Goal: Check status: Check status

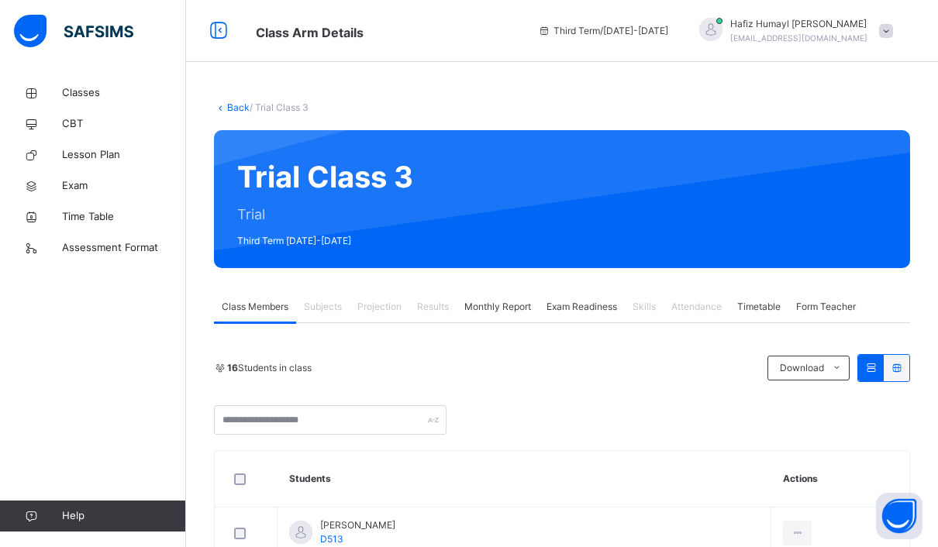
scroll to position [55, 0]
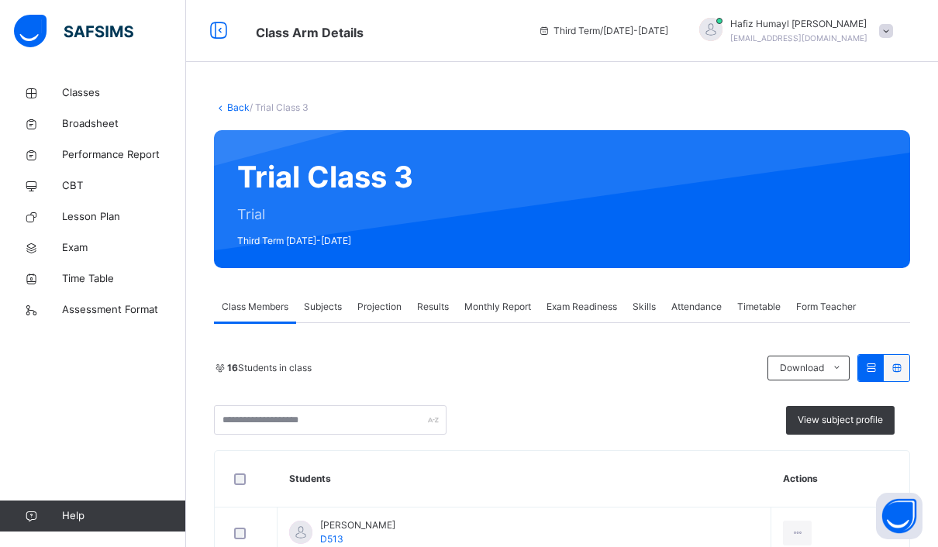
click at [361, 299] on div "Projection" at bounding box center [380, 307] width 60 height 31
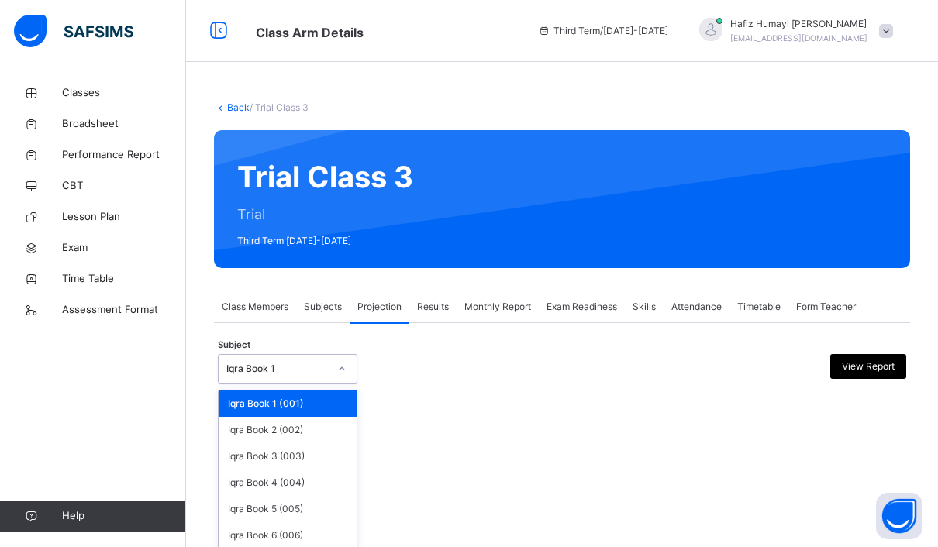
click at [326, 354] on div "Iqra Book 1" at bounding box center [288, 368] width 140 height 29
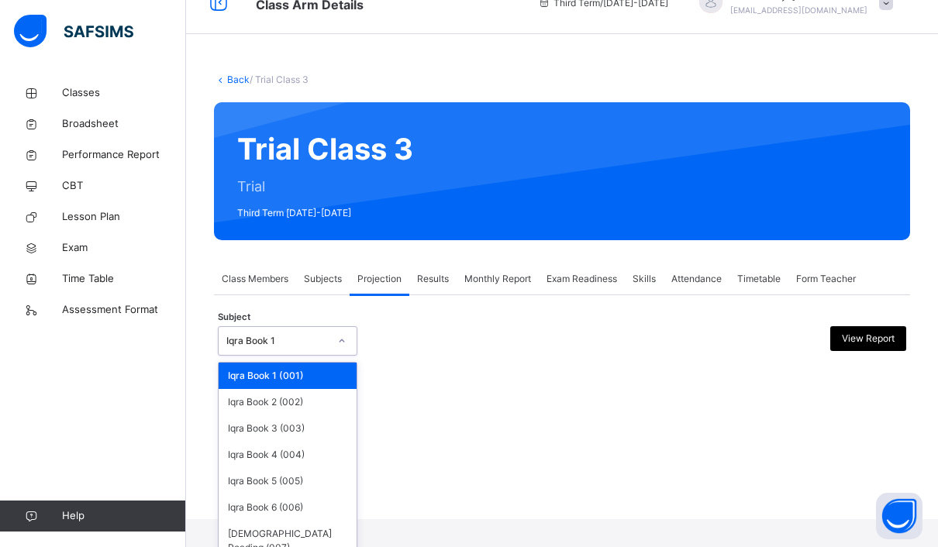
scroll to position [55, 0]
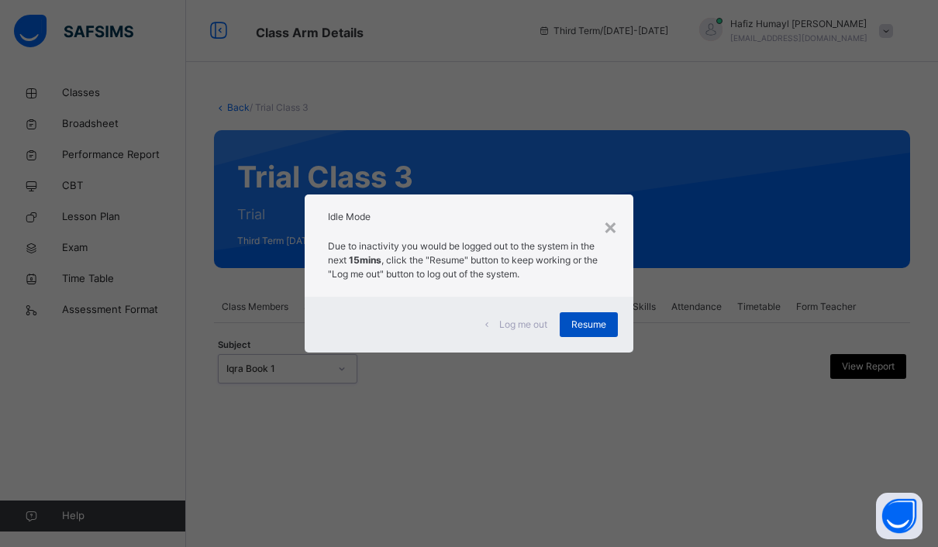
click at [580, 322] on span "Resume" at bounding box center [588, 325] width 35 height 14
click at [571, 327] on span "Resume" at bounding box center [588, 325] width 35 height 14
click at [590, 323] on span "Resume" at bounding box center [588, 325] width 35 height 14
click at [565, 325] on div "Resume" at bounding box center [589, 324] width 58 height 25
click at [583, 325] on span "Resume" at bounding box center [588, 325] width 35 height 14
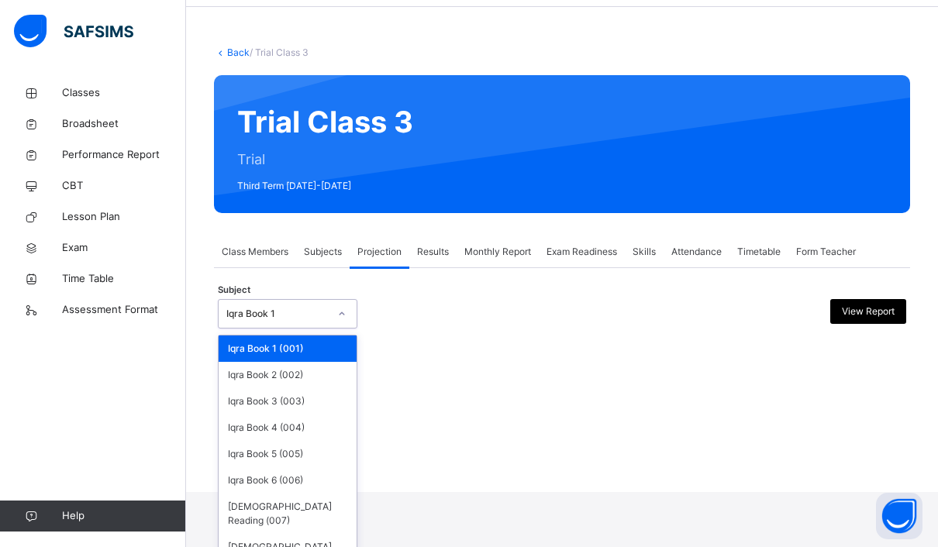
click at [320, 310] on div "Iqra Book 1" at bounding box center [277, 314] width 102 height 14
click at [292, 477] on div "Iqra Book 6 (006)" at bounding box center [288, 480] width 138 height 26
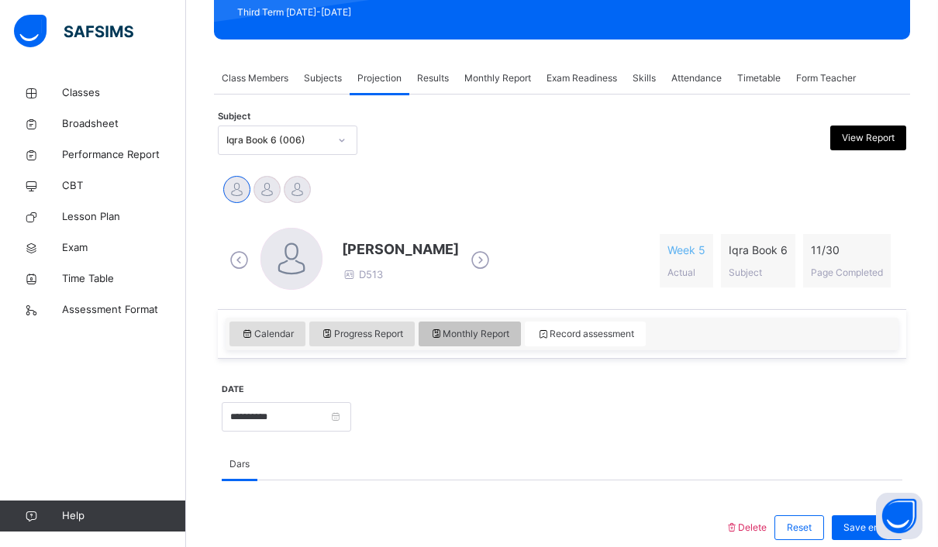
click at [450, 342] on div "Monthly Report" at bounding box center [470, 334] width 103 height 25
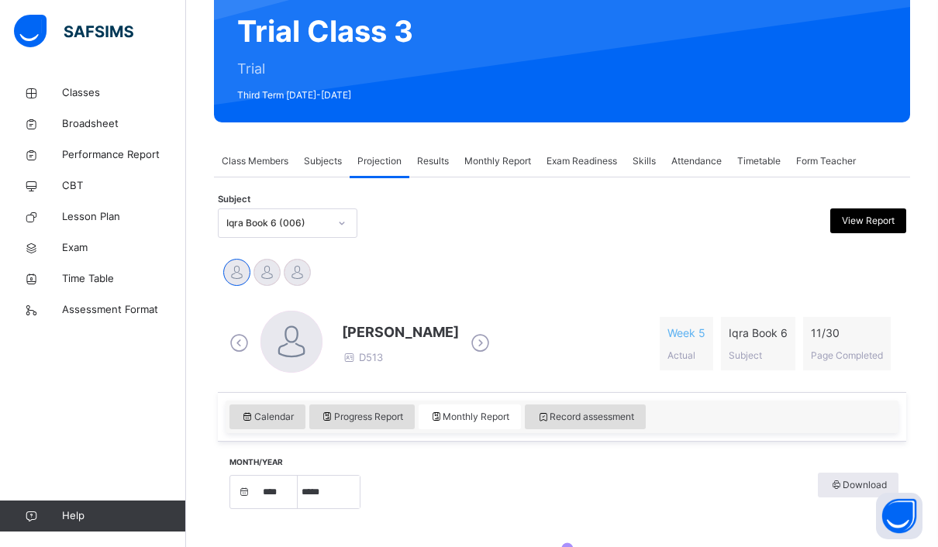
select select "****"
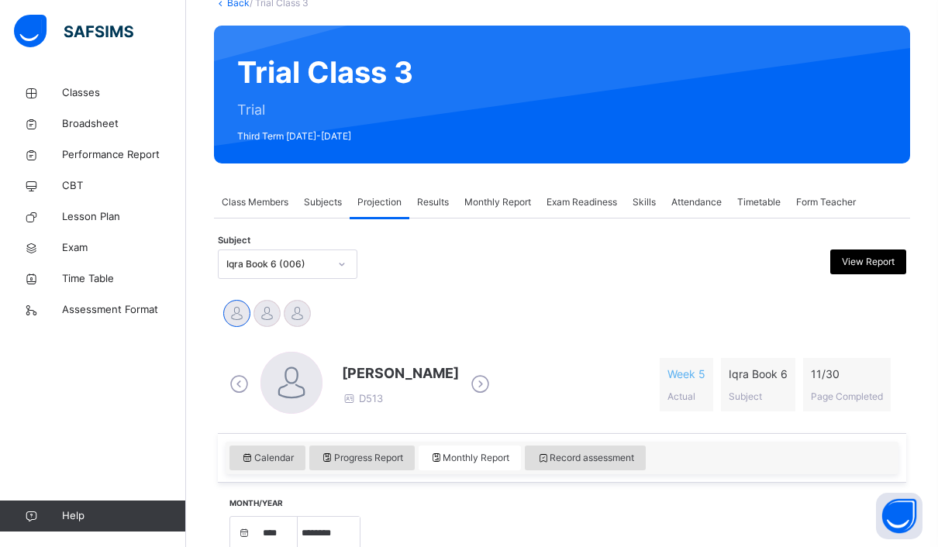
scroll to position [164, 0]
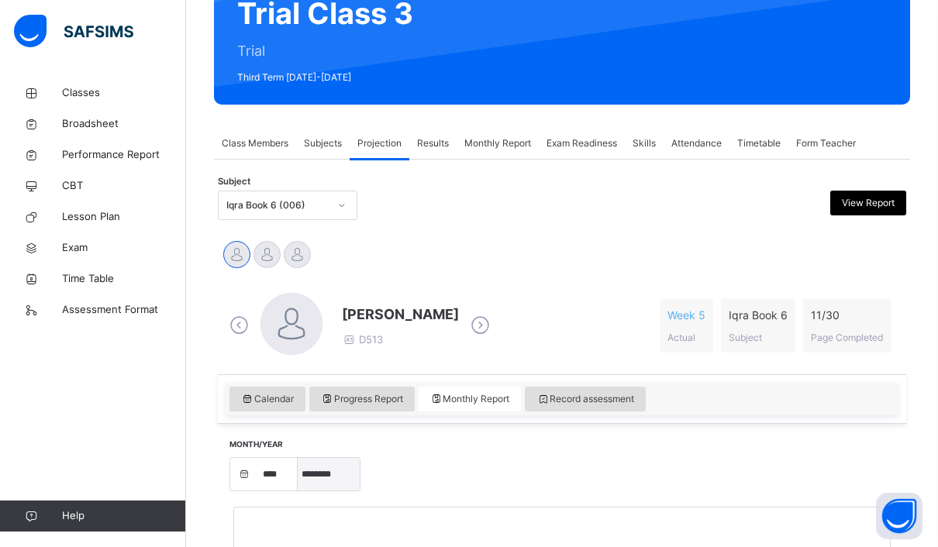
click at [356, 458] on select "***** ******** ***** ***** *** **** **** ****** ********* ******* ******** ****…" at bounding box center [329, 474] width 62 height 33
select select "*"
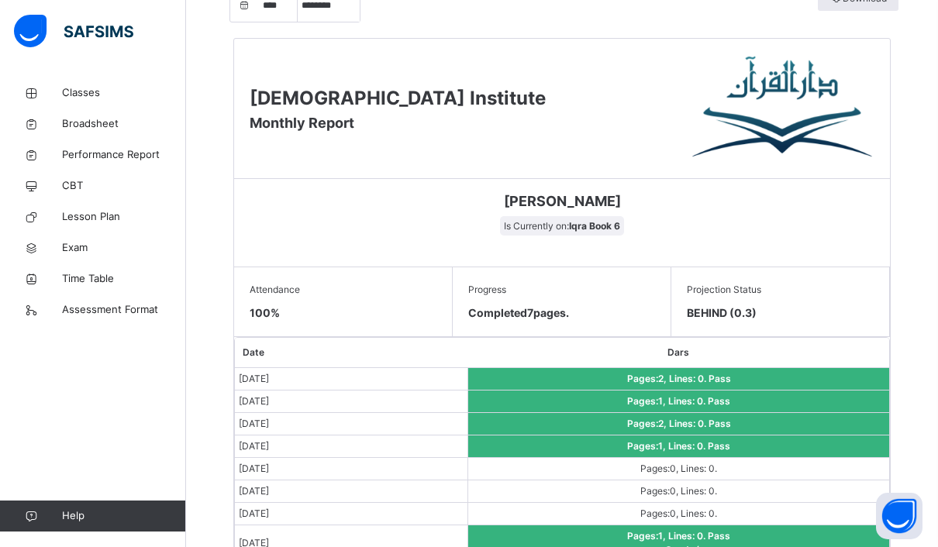
scroll to position [633, 0]
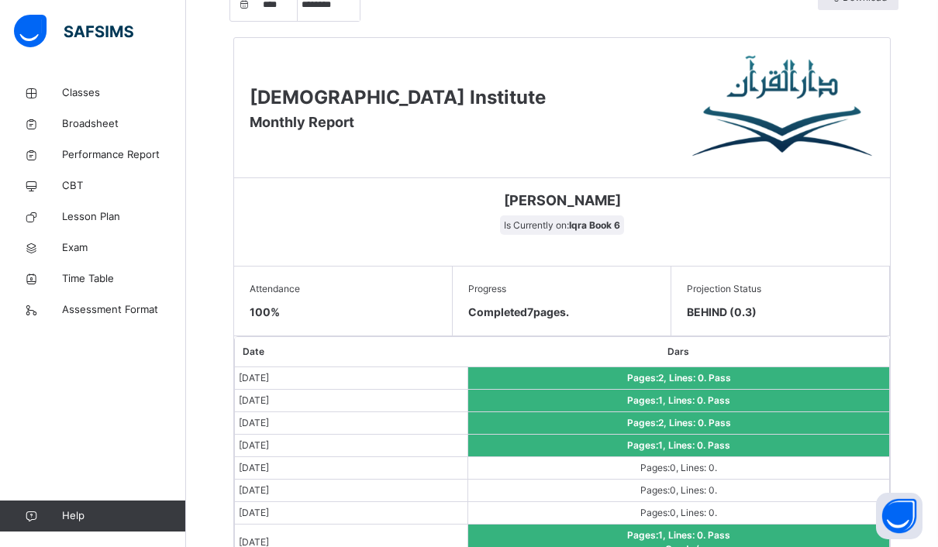
click at [674, 376] on span "Pages: 2 , Lines: 0 ." at bounding box center [667, 378] width 81 height 12
click at [504, 333] on div "Progress Completed 7 pages." at bounding box center [562, 302] width 219 height 70
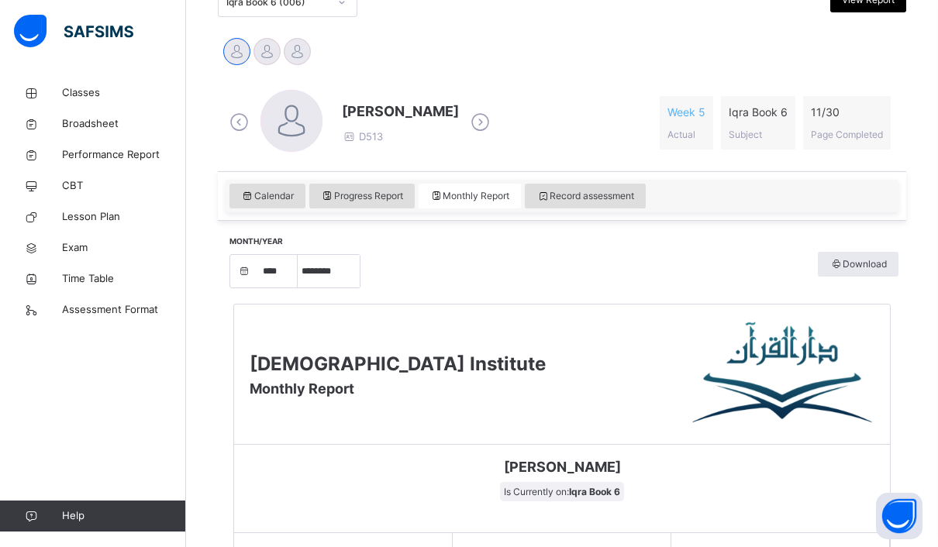
scroll to position [322, 0]
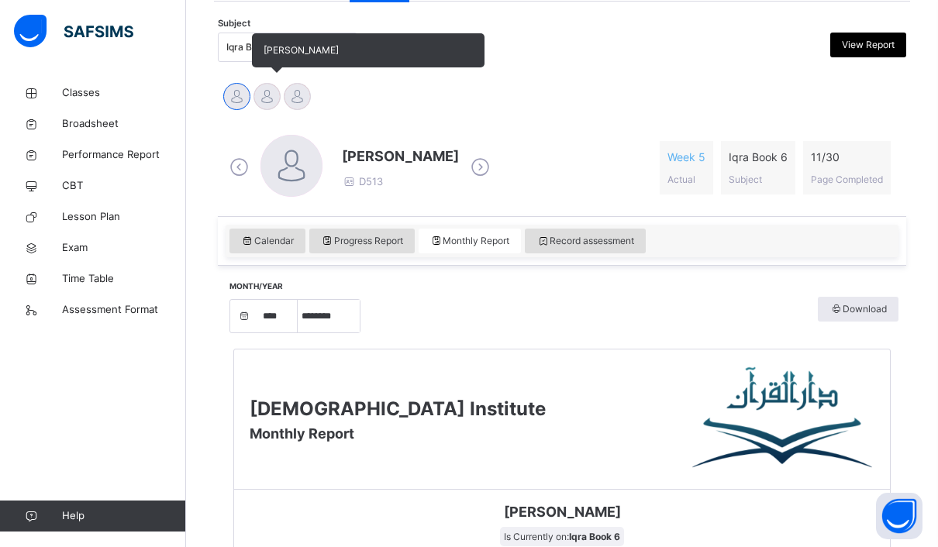
click at [269, 85] on div at bounding box center [267, 96] width 27 height 27
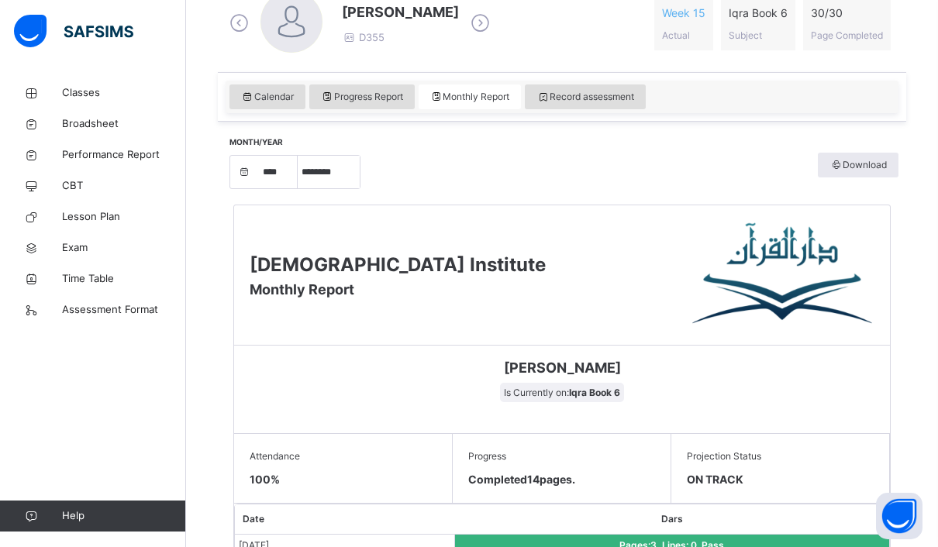
scroll to position [571, 0]
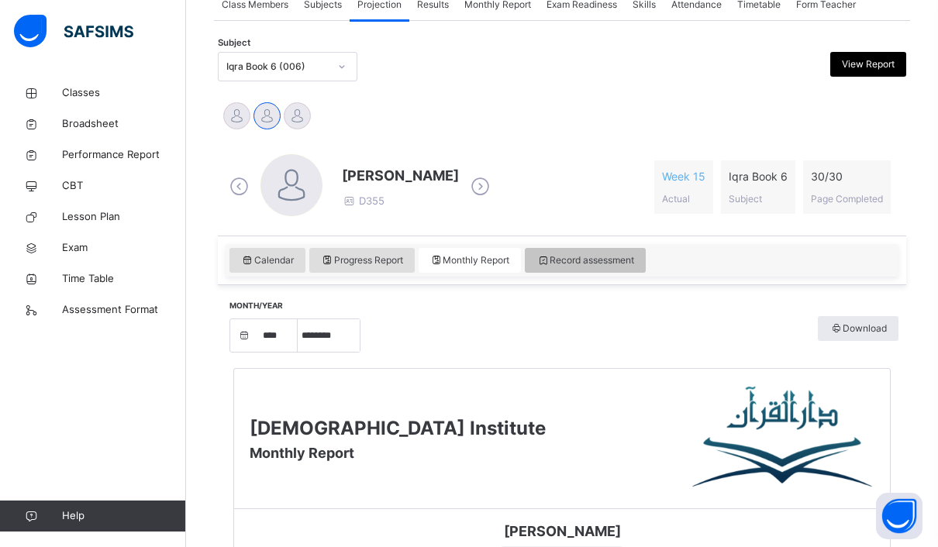
click at [616, 251] on div "Record assessment" at bounding box center [585, 260] width 121 height 25
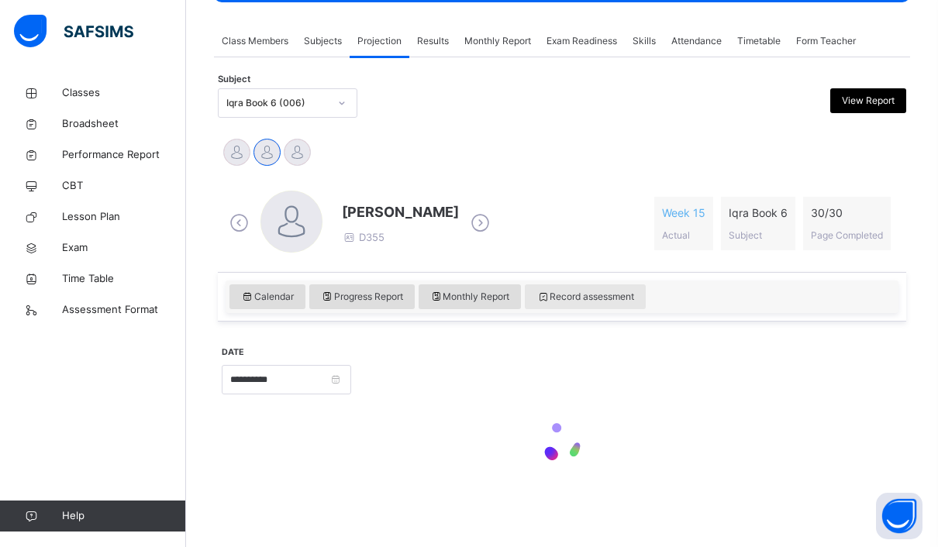
scroll to position [200, 0]
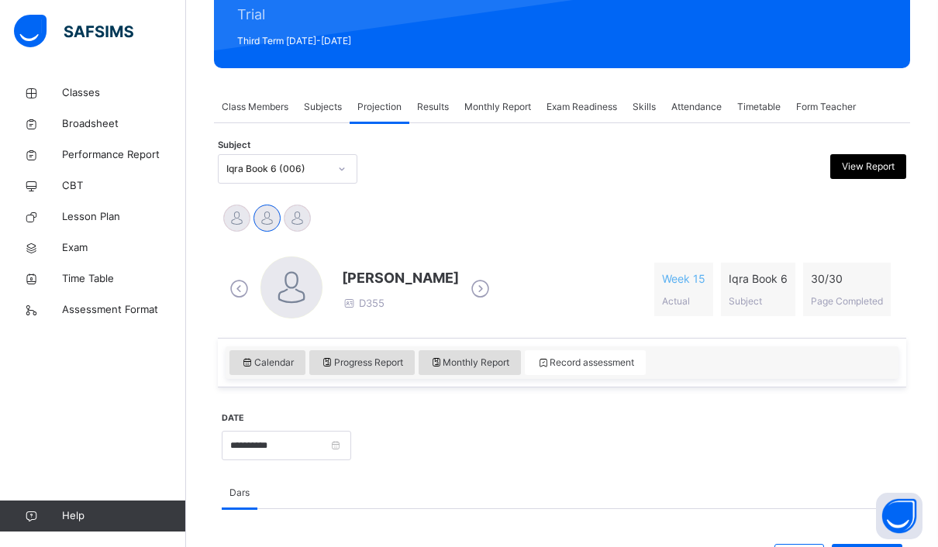
click at [599, 109] on span "Exam Readiness" at bounding box center [582, 107] width 71 height 14
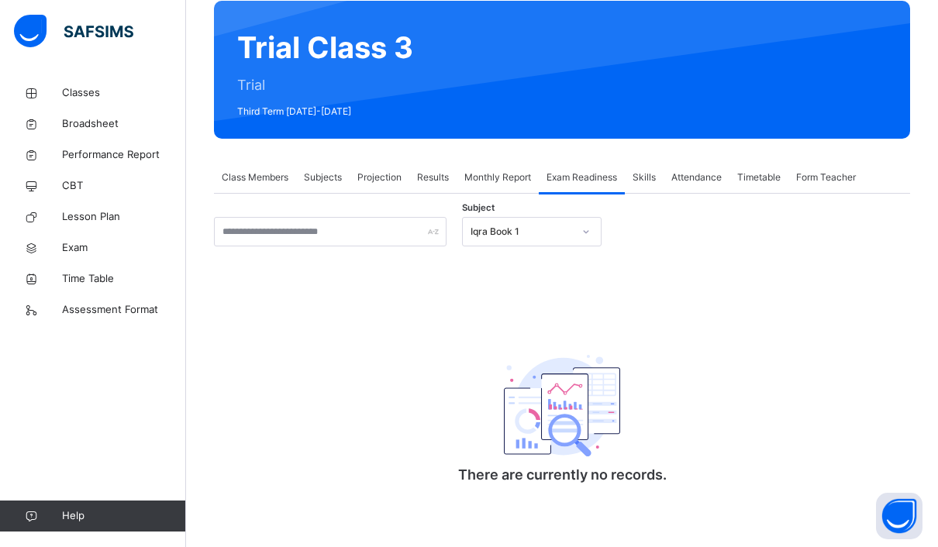
scroll to position [129, 0]
click at [550, 234] on div "Iqra Book 1" at bounding box center [522, 232] width 102 height 14
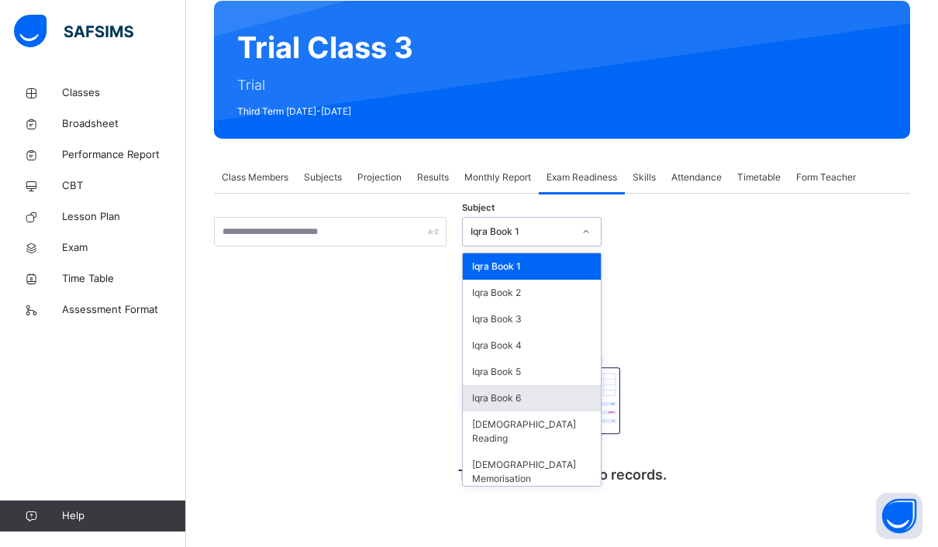
click at [543, 392] on div "Iqra Book 6" at bounding box center [532, 398] width 138 height 26
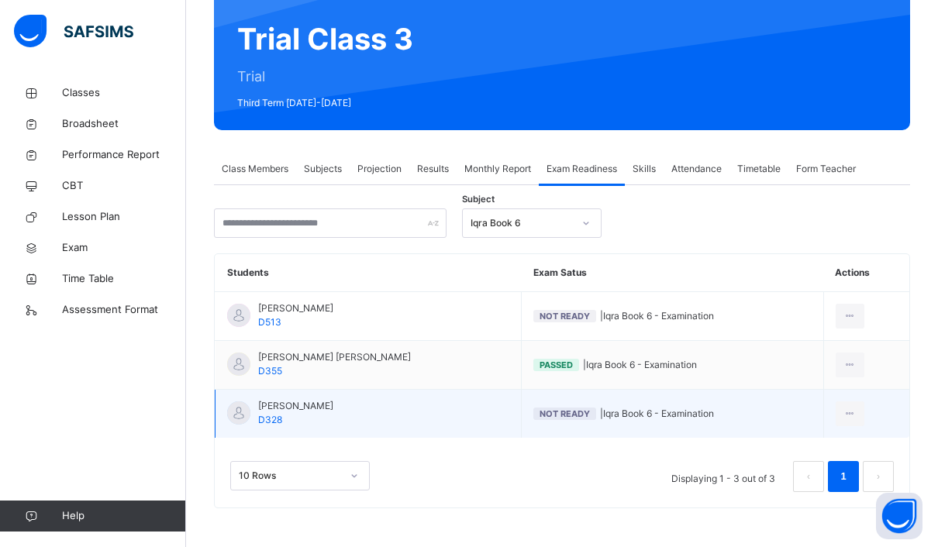
scroll to position [138, 0]
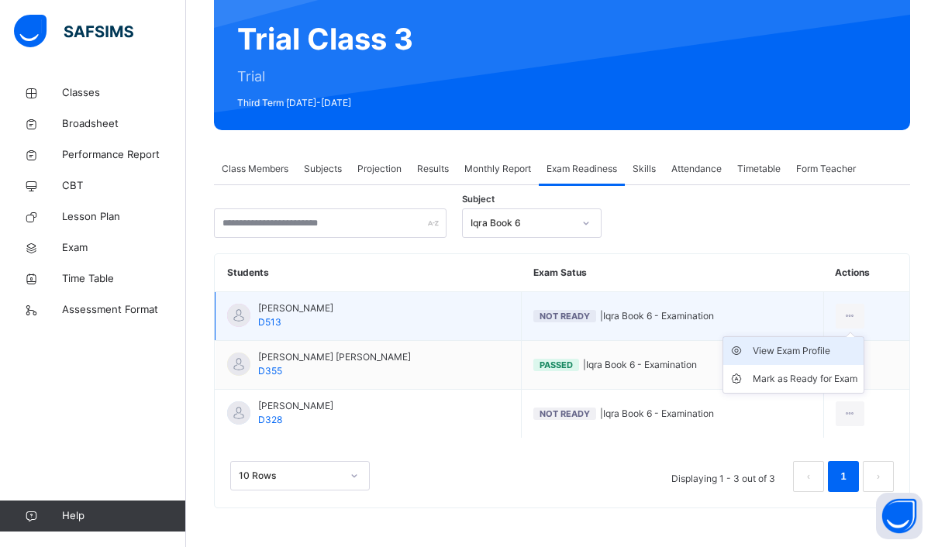
click at [824, 348] on div "View Exam Profile" at bounding box center [805, 351] width 105 height 16
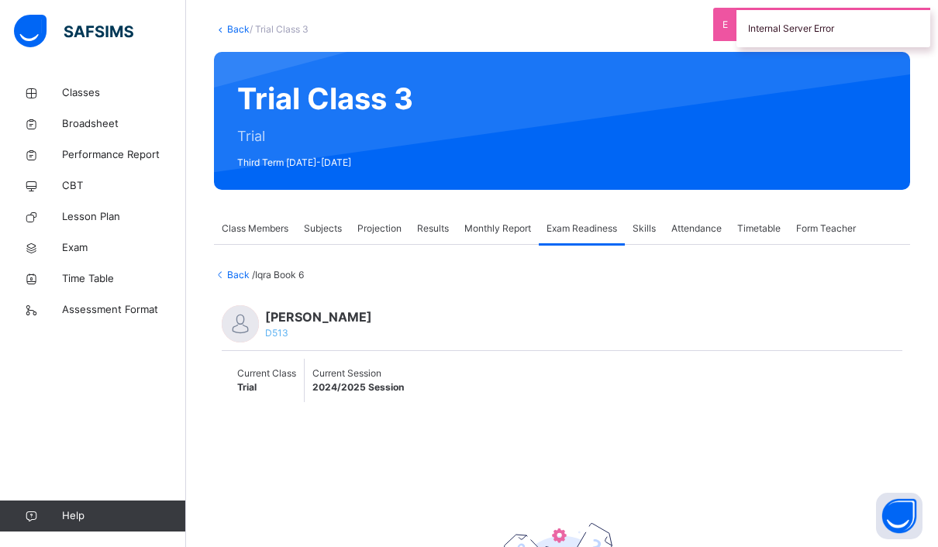
scroll to position [47, 0]
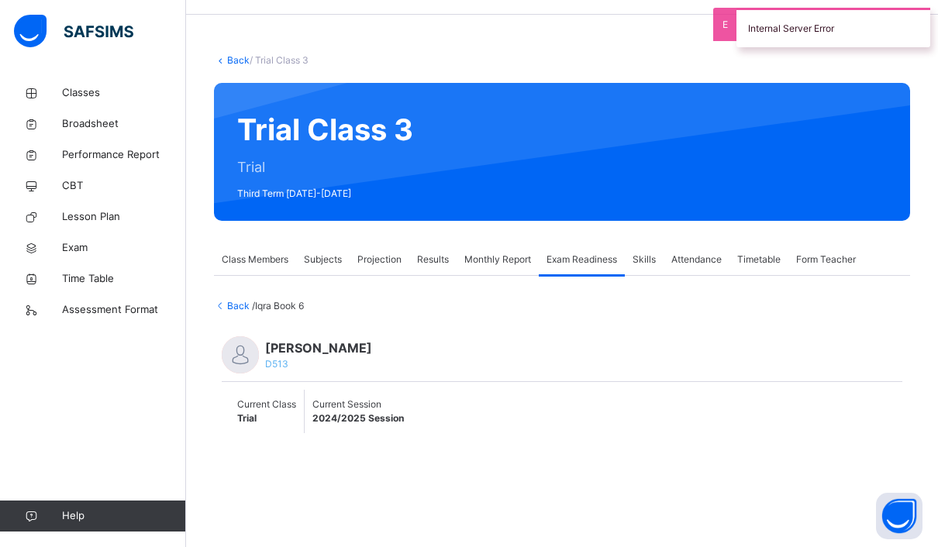
click at [232, 324] on div "[PERSON_NAME] D513 Current Class Trial Current Session 2024/2025 Session No rec…" at bounding box center [562, 547] width 696 height 468
click at [241, 311] on span "Back" at bounding box center [233, 306] width 38 height 12
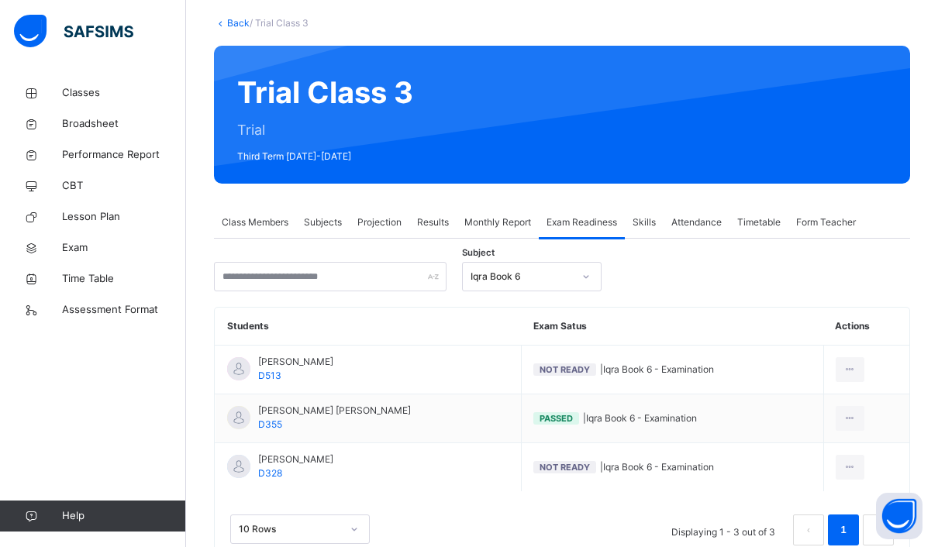
scroll to position [83, 0]
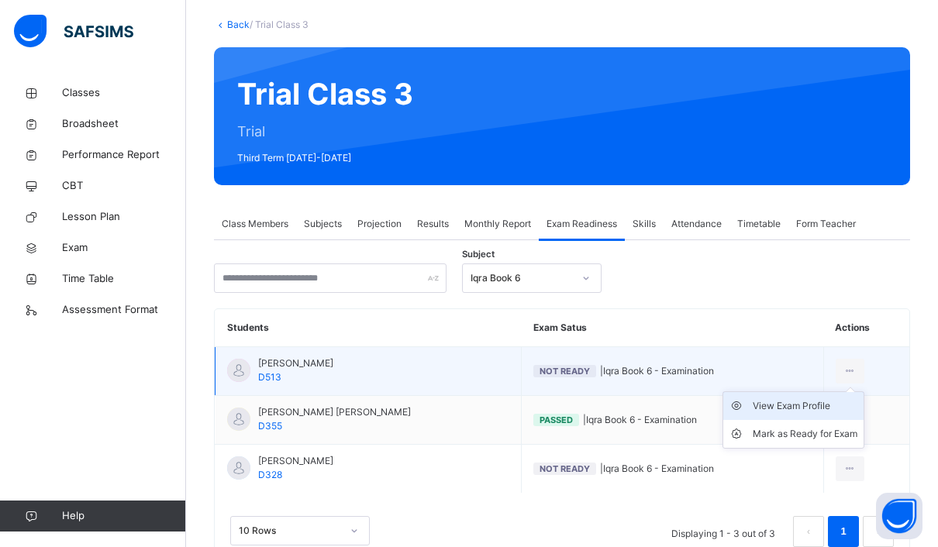
click at [793, 406] on div "View Exam Profile" at bounding box center [805, 406] width 105 height 16
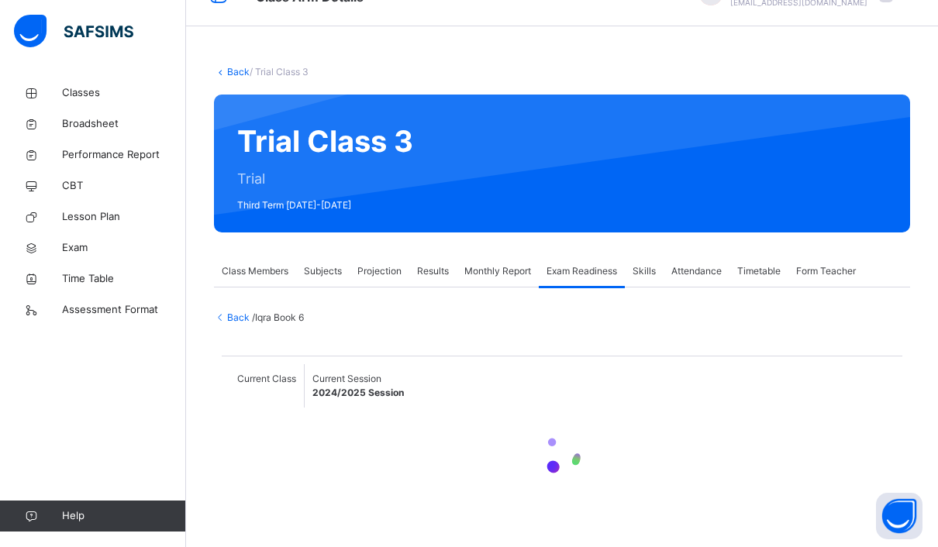
scroll to position [0, 0]
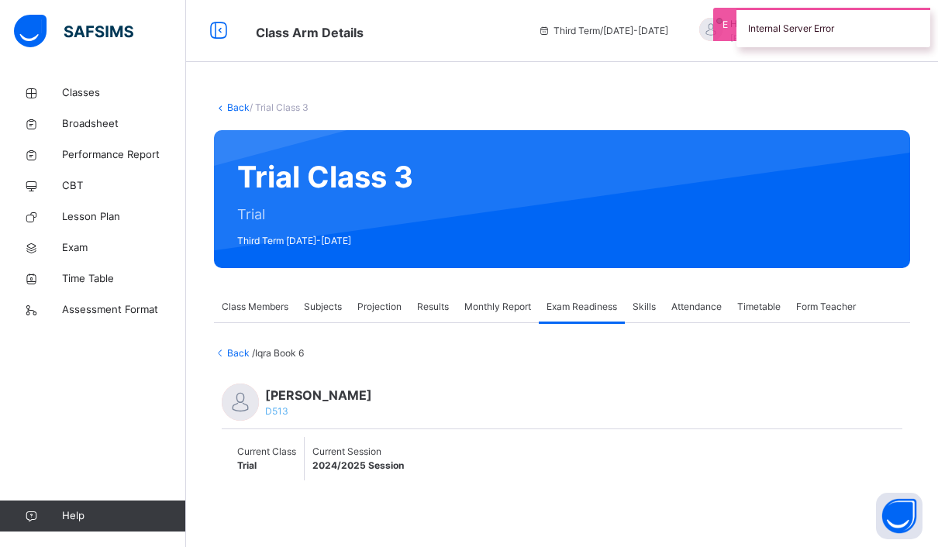
click at [240, 356] on span "Back" at bounding box center [233, 353] width 38 height 12
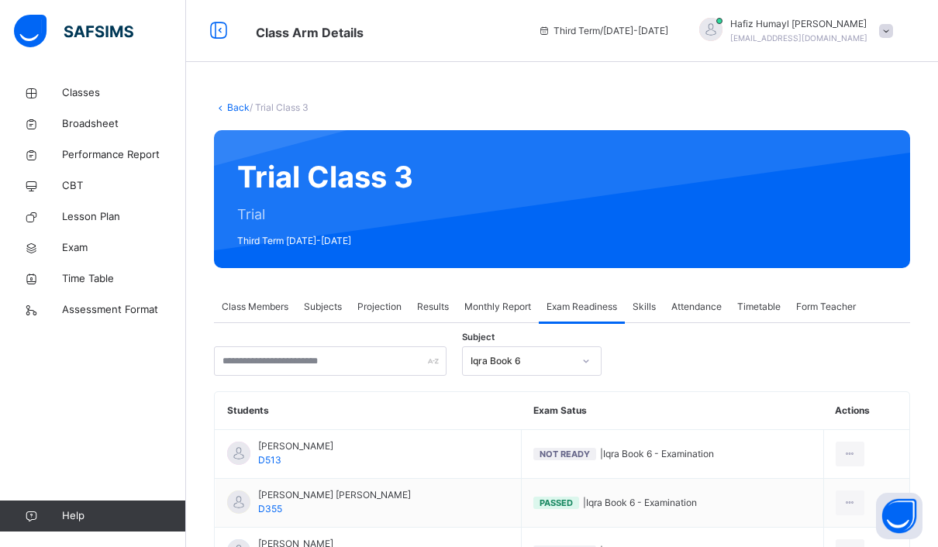
click at [347, 177] on div "Trial Class 3 Trial Third Term [DATE]-[DATE]" at bounding box center [562, 199] width 696 height 138
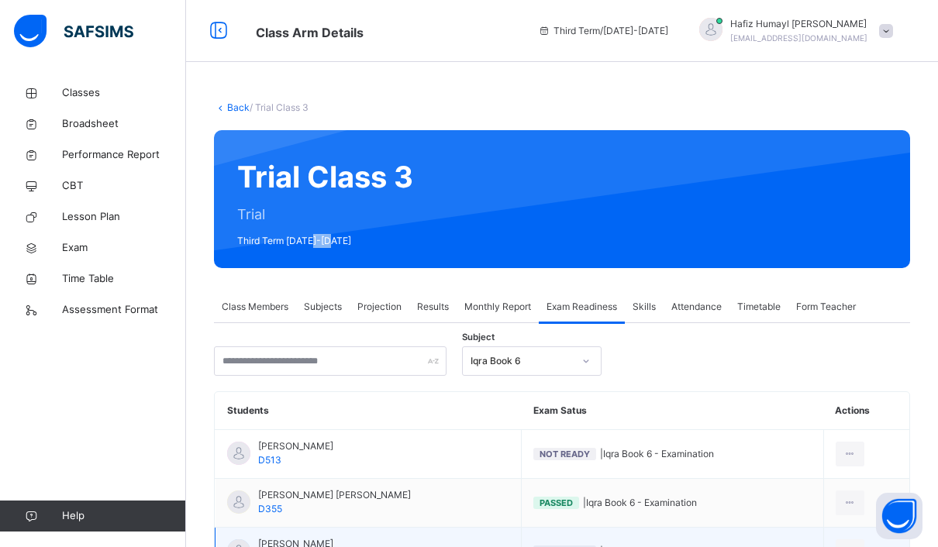
click at [489, 547] on td "[PERSON_NAME] Usman D328" at bounding box center [369, 552] width 306 height 49
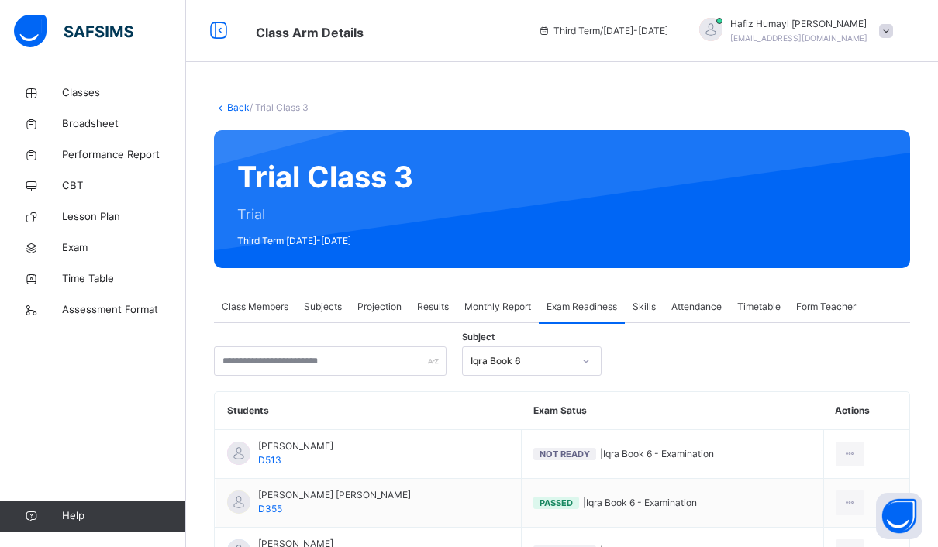
click at [376, 305] on span "Projection" at bounding box center [379, 307] width 44 height 14
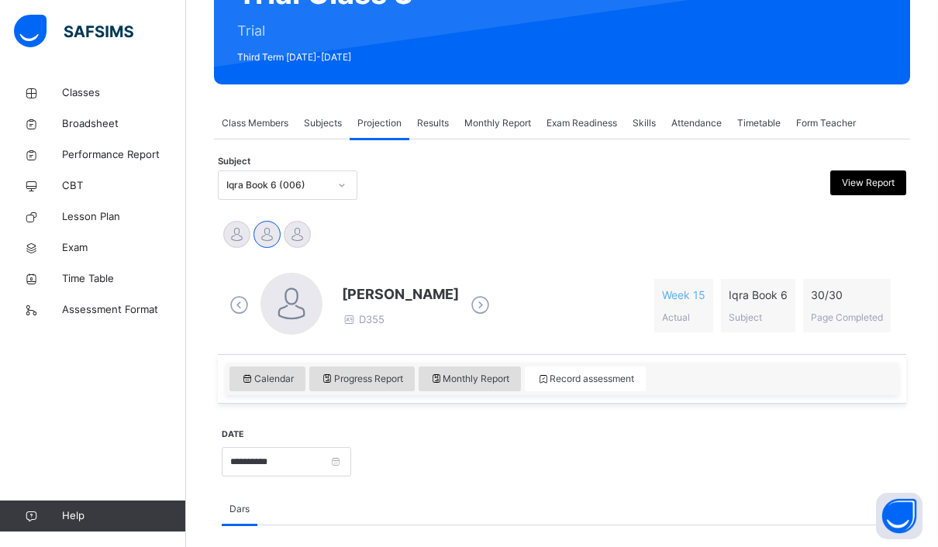
scroll to position [185, 0]
